Goal: Information Seeking & Learning: Find contact information

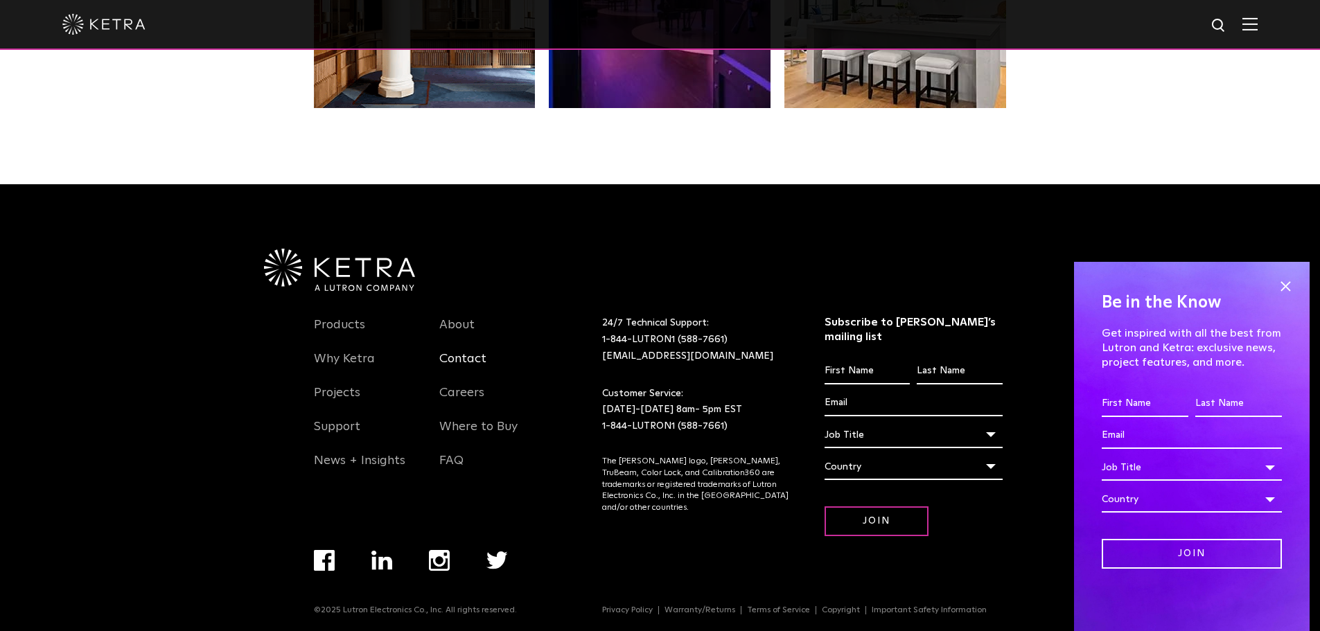
click at [465, 363] on link "Contact" at bounding box center [462, 367] width 47 height 32
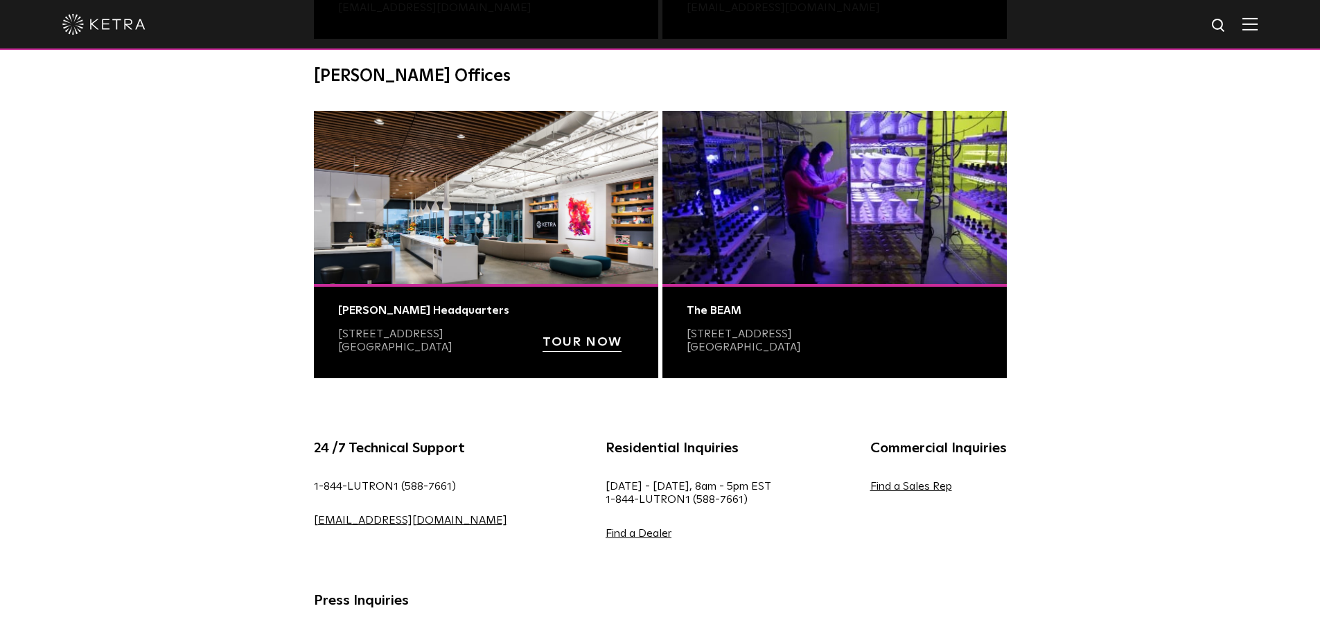
scroll to position [347, 0]
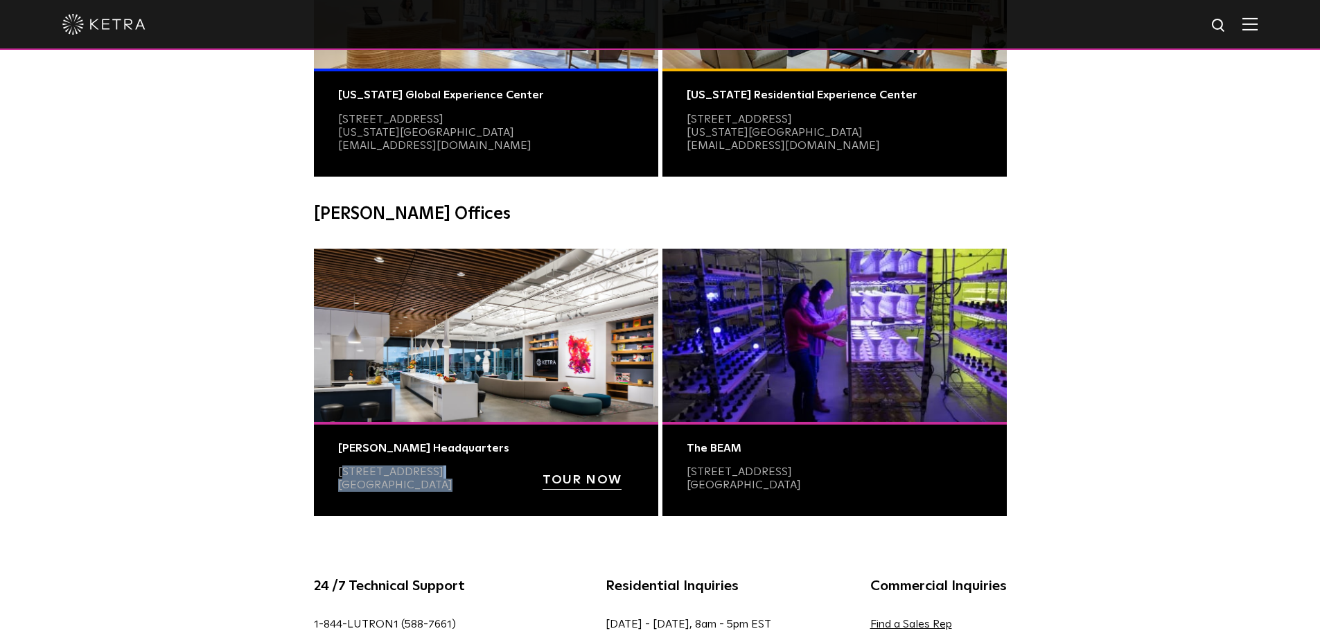
drag, startPoint x: 337, startPoint y: 475, endPoint x: 475, endPoint y: 482, distance: 138.8
click at [475, 482] on div "[PERSON_NAME] Headquarters [STREET_ADDRESS] TOUR NOW" at bounding box center [486, 469] width 344 height 95
copy p "[STREET_ADDRESS]"
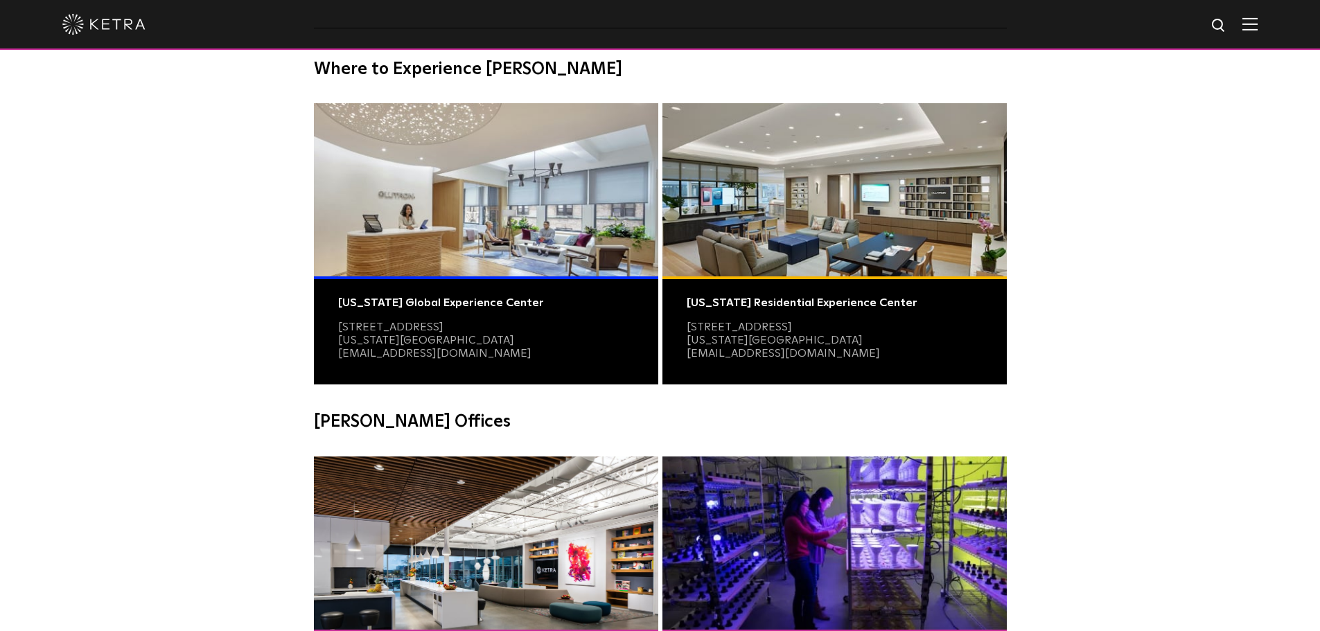
scroll to position [70, 0]
